Goal: Task Accomplishment & Management: Manage account settings

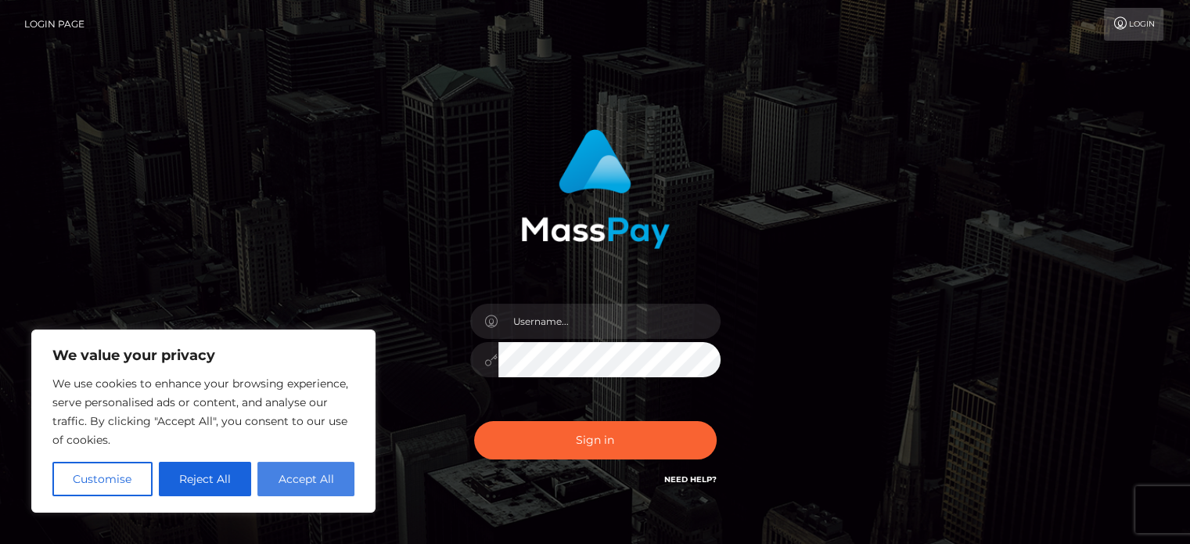
click at [304, 488] on button "Accept All" at bounding box center [305, 478] width 97 height 34
checkbox input "true"
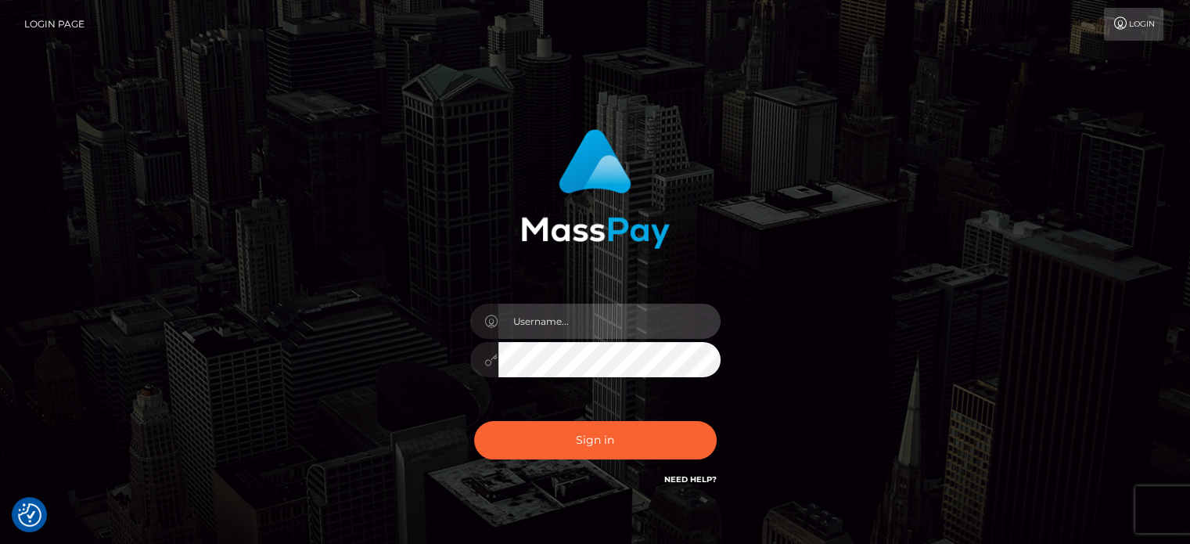
click at [566, 324] on input "text" at bounding box center [609, 320] width 222 height 35
click at [620, 337] on input "text" at bounding box center [609, 320] width 222 height 35
paste input "msannaroyale@gmail.com"
type input "msannaroyale@gmail.com"
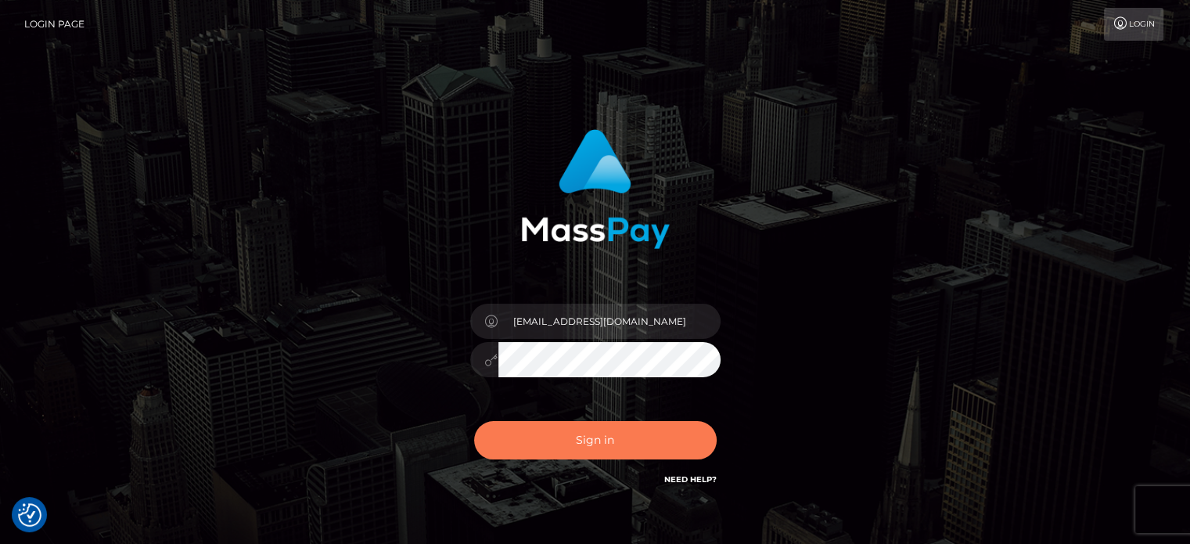
click at [591, 453] on button "Sign in" at bounding box center [595, 440] width 242 height 38
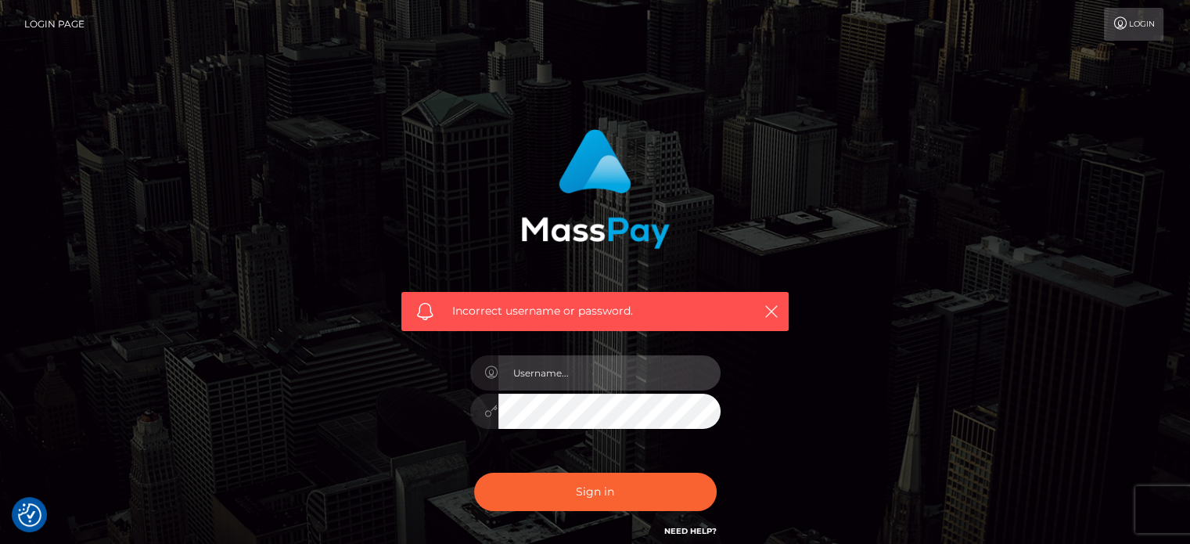
click at [616, 368] on input "text" at bounding box center [609, 372] width 222 height 35
click at [552, 372] on input "text" at bounding box center [609, 372] width 222 height 35
click at [780, 308] on button "button" at bounding box center [771, 311] width 20 height 20
click at [594, 386] on input "text" at bounding box center [609, 372] width 222 height 35
paste input "msannaroyale@gmail.com"
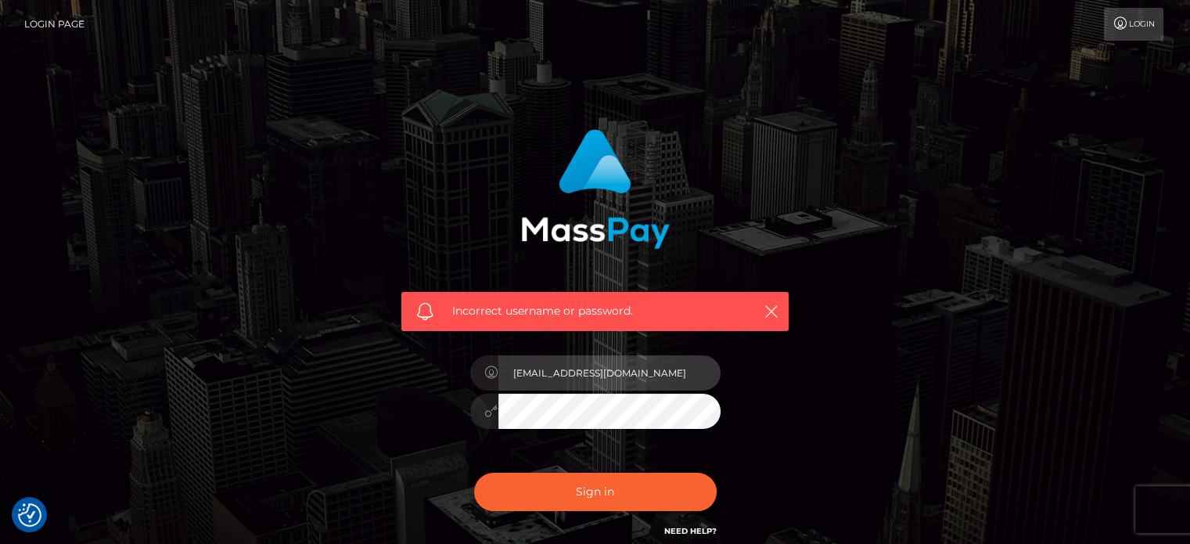
type input "msannaroyale@gmail.com"
click at [761, 314] on button "button" at bounding box center [771, 311] width 20 height 20
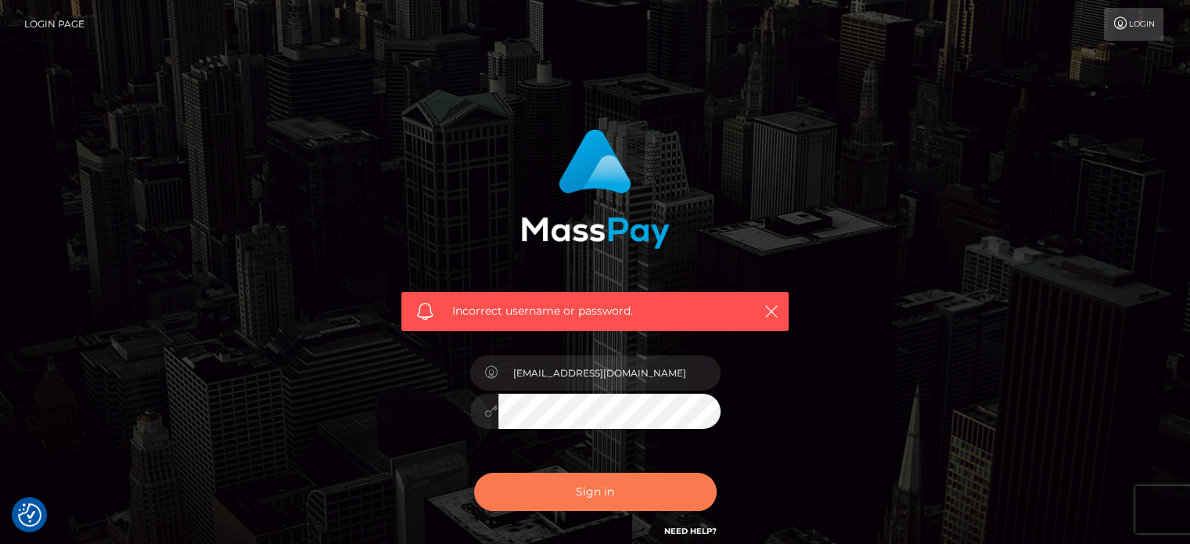
click at [591, 496] on button "Sign in" at bounding box center [595, 491] width 242 height 38
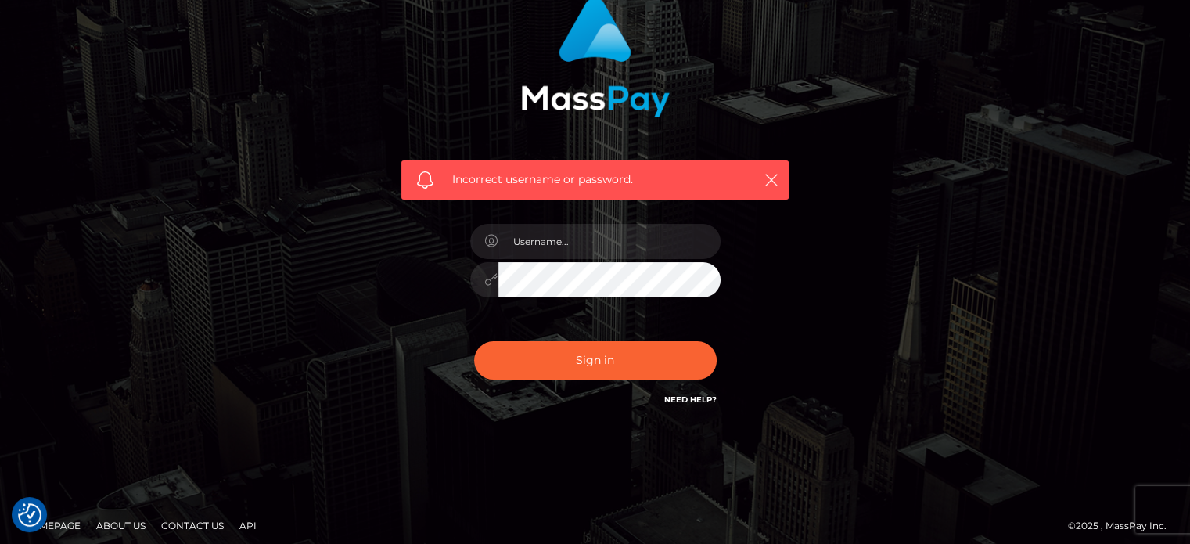
scroll to position [140, 0]
